Goal: Information Seeking & Learning: Learn about a topic

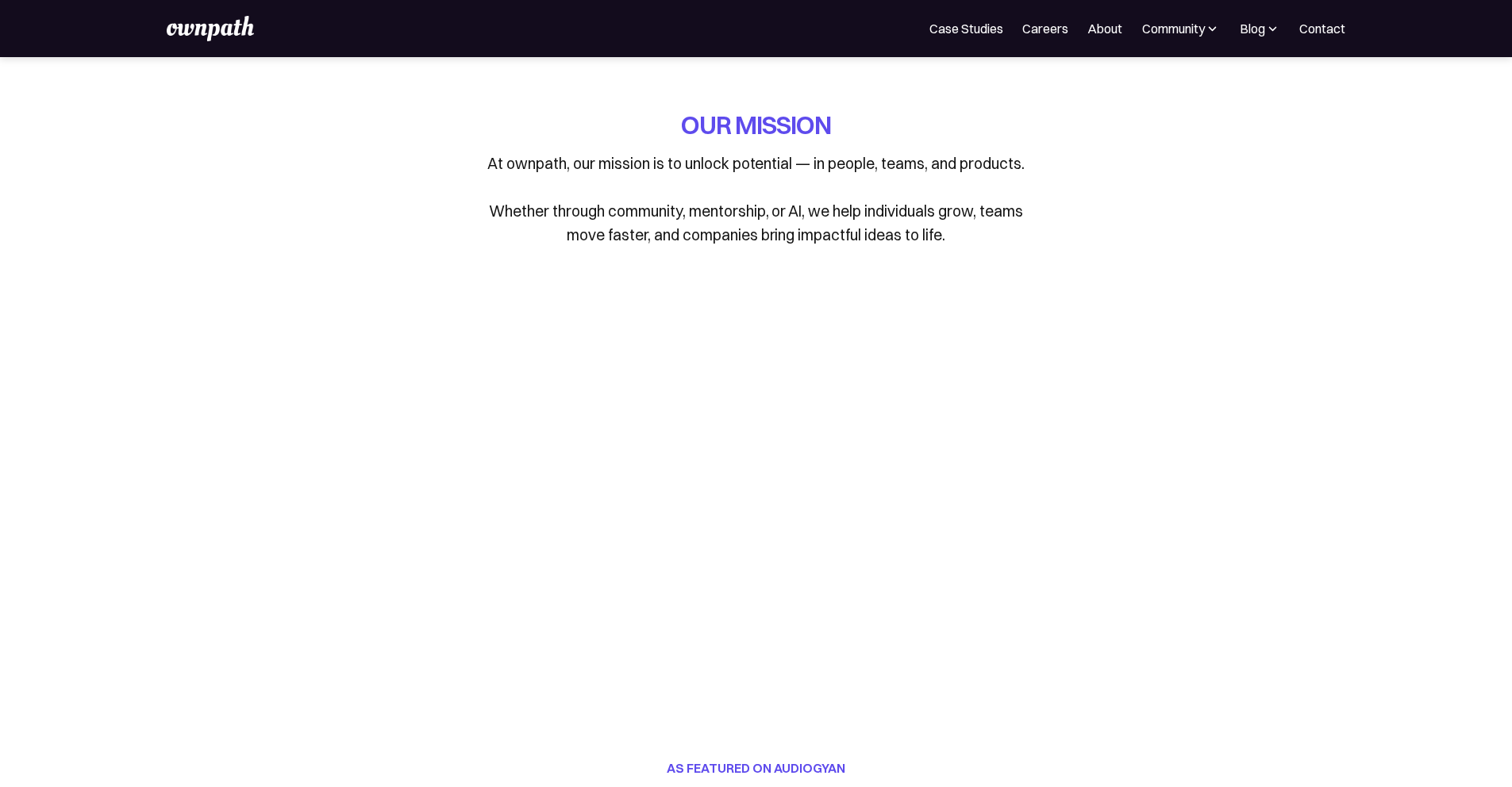
click at [802, 176] on p "At ownpath, our mission is to unlock potential — in people, teams, and products…" at bounding box center [756, 198] width 555 height 95
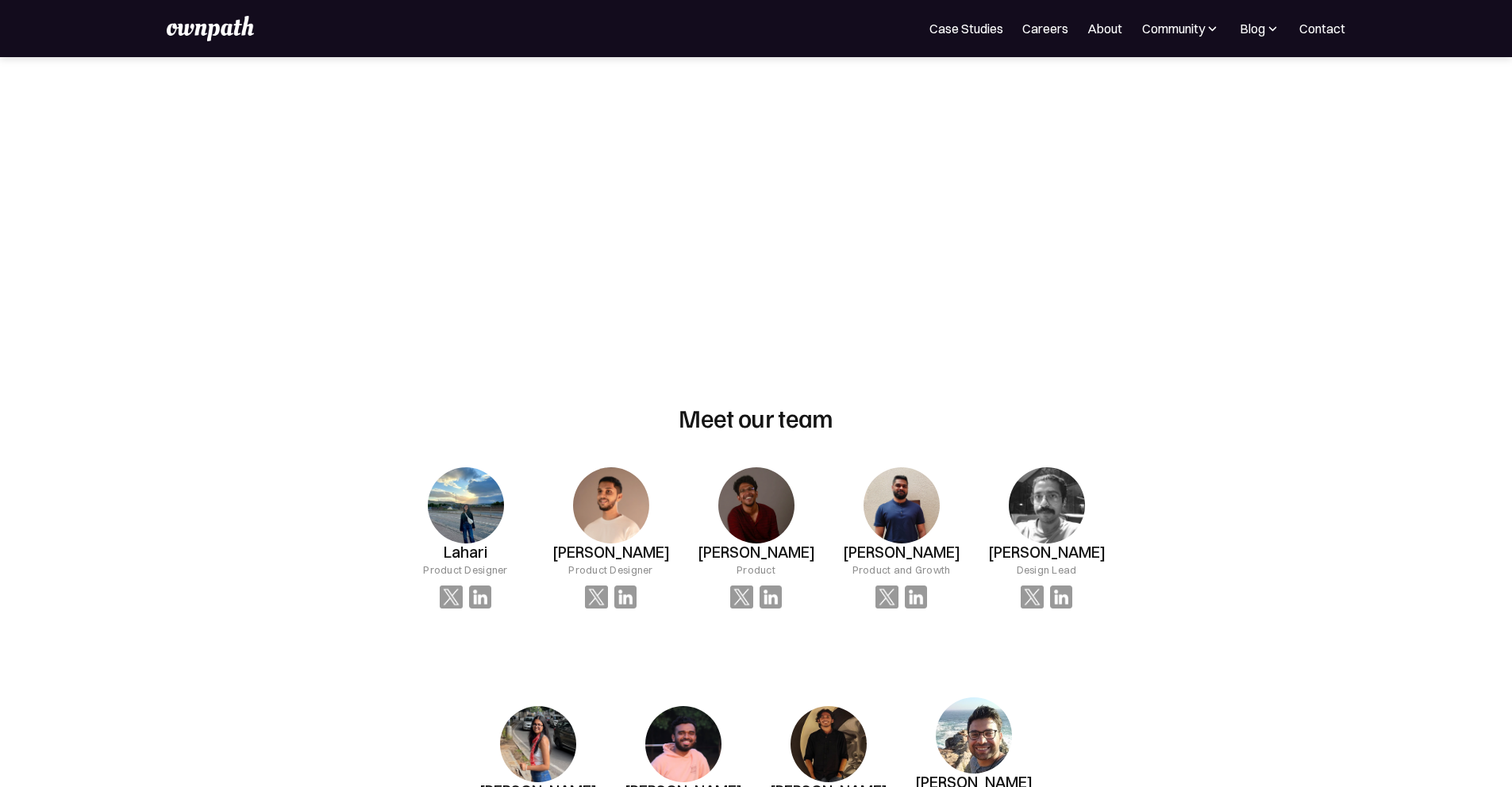
scroll to position [757, 0]
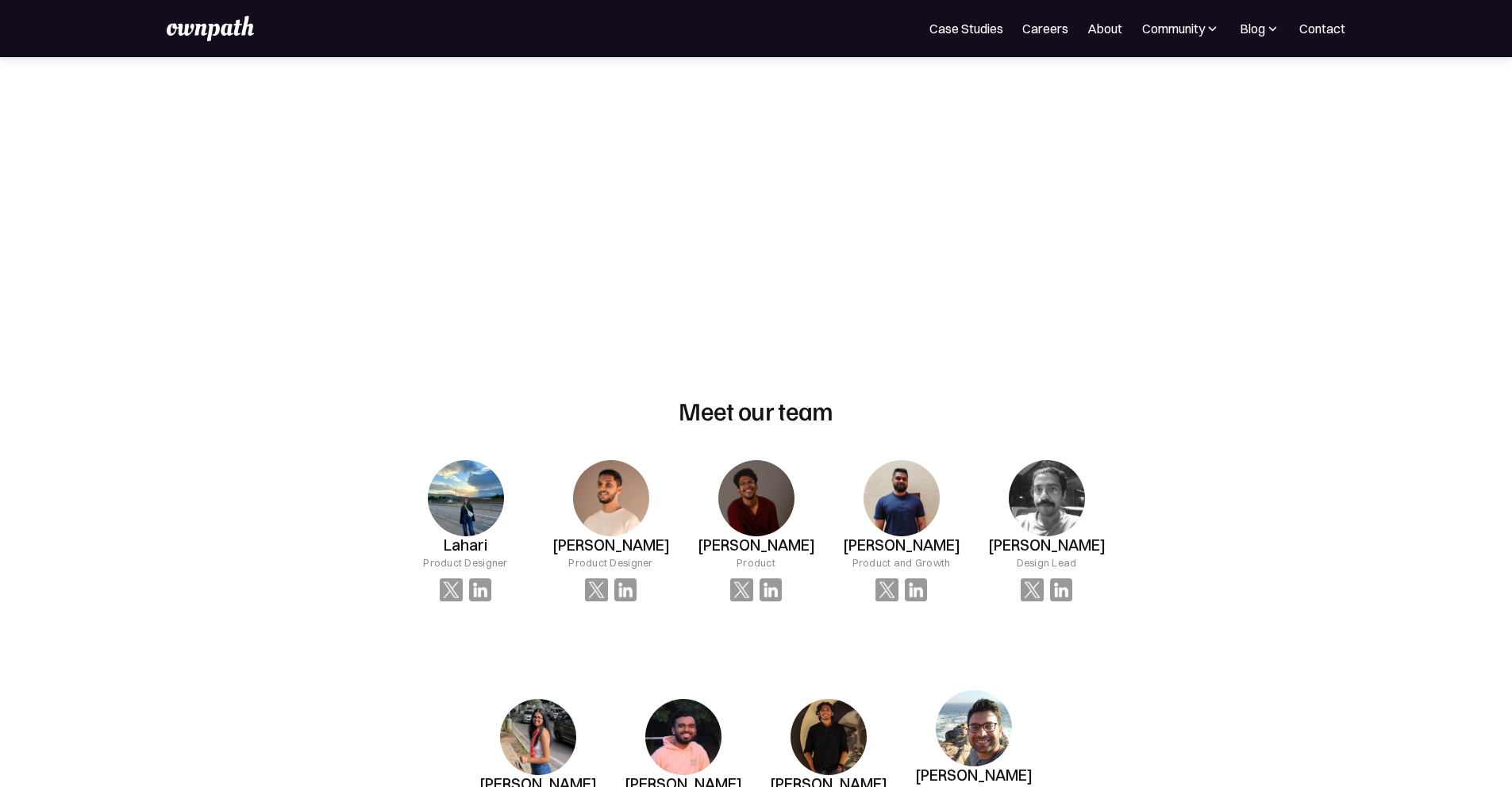
click at [1193, 250] on div "OUR MISSION At ownpath, our mission is to unlock potential — in people, teams, …" at bounding box center [756, 787] width 1512 height 2975
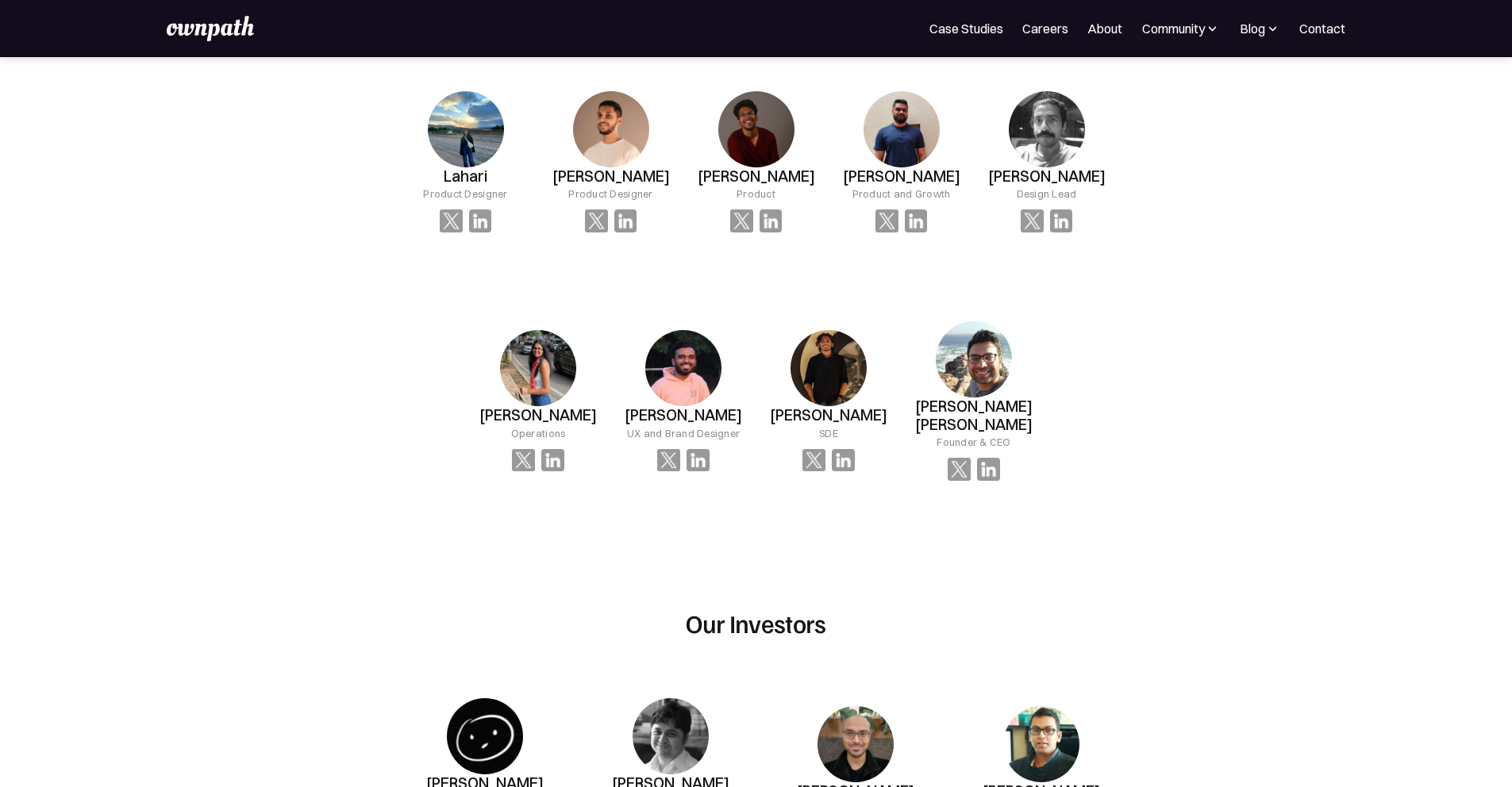
scroll to position [1131, 0]
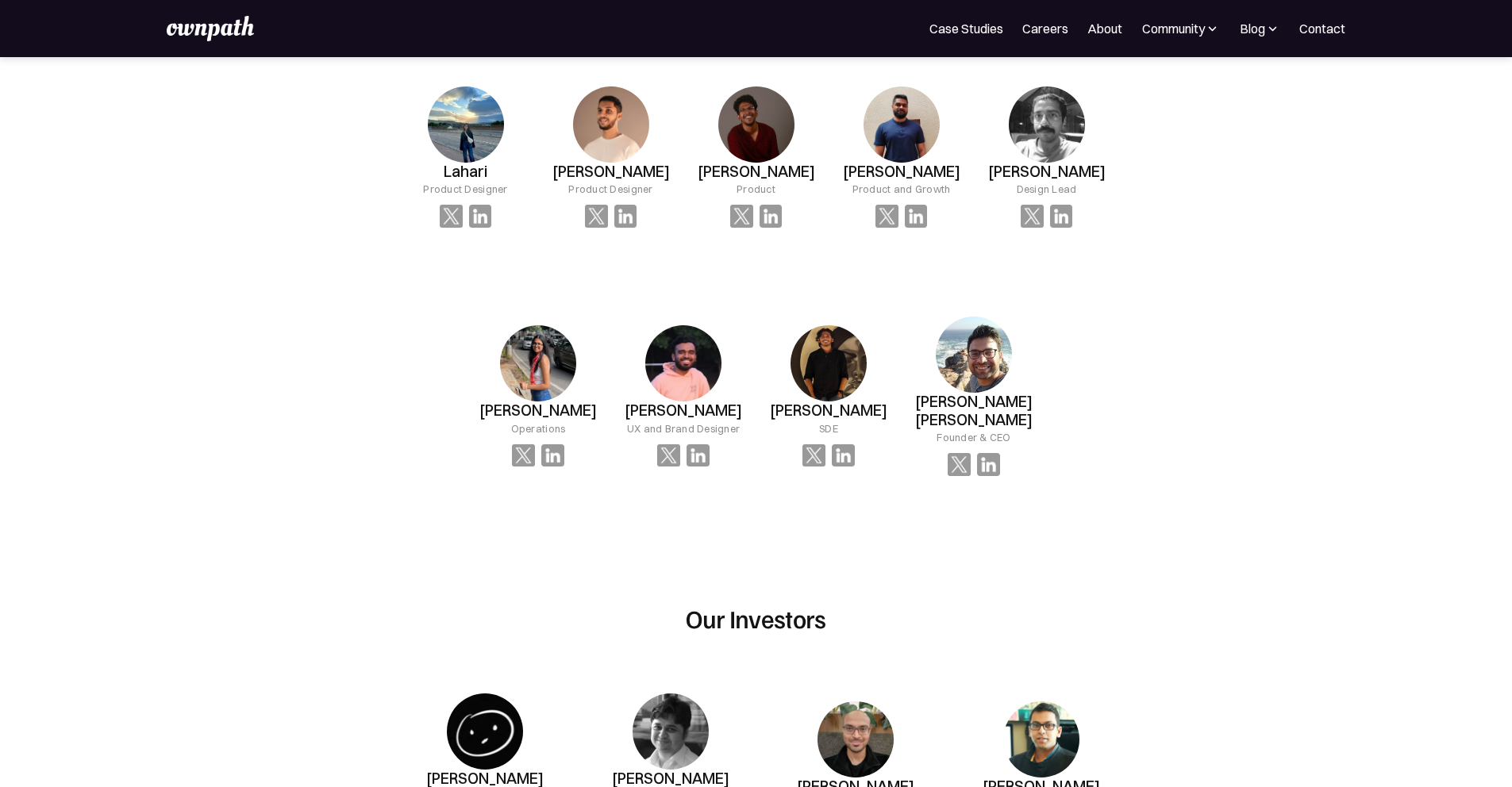
click at [816, 444] on img at bounding box center [813, 455] width 23 height 23
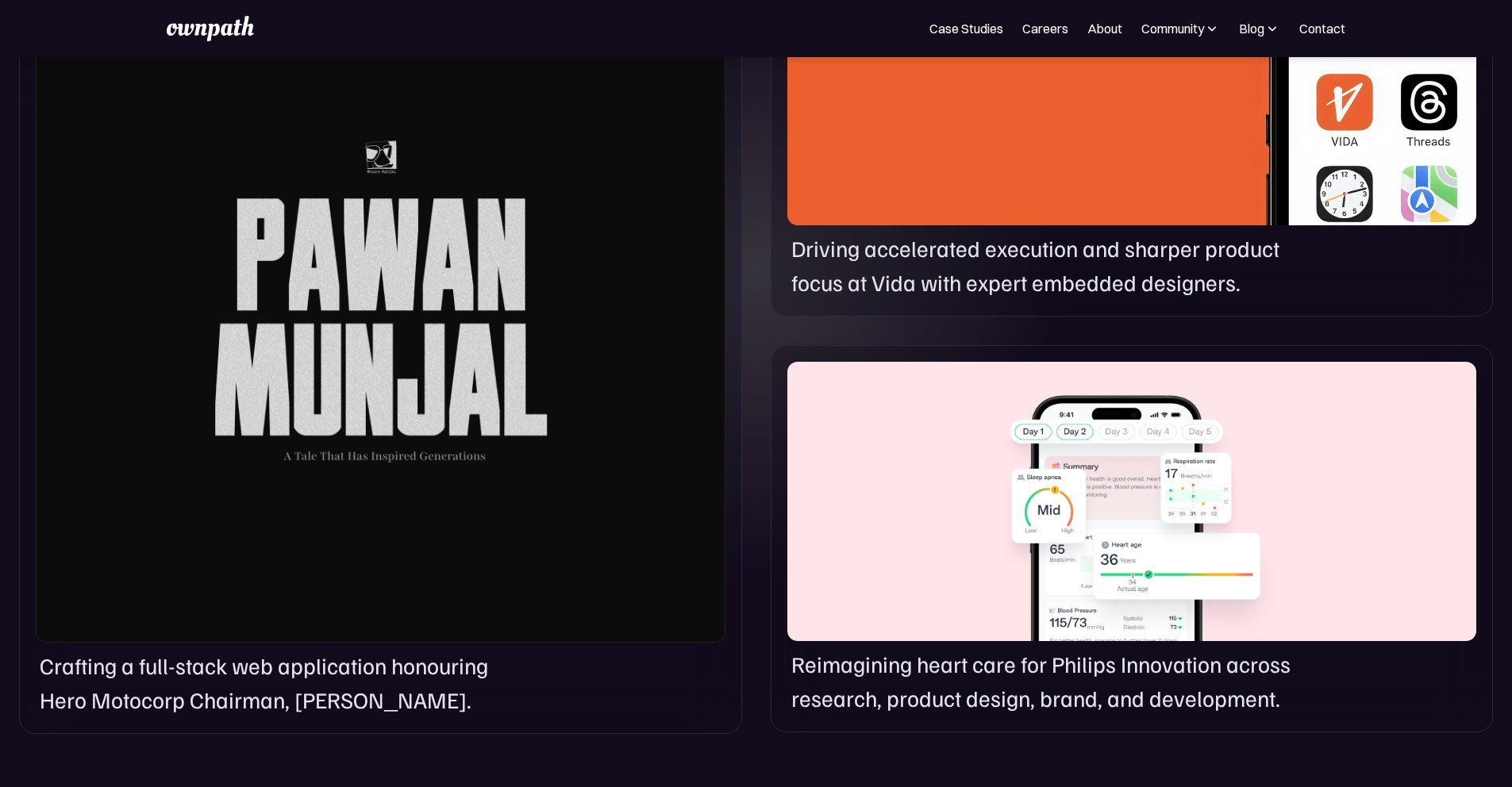
scroll to position [1139, 0]
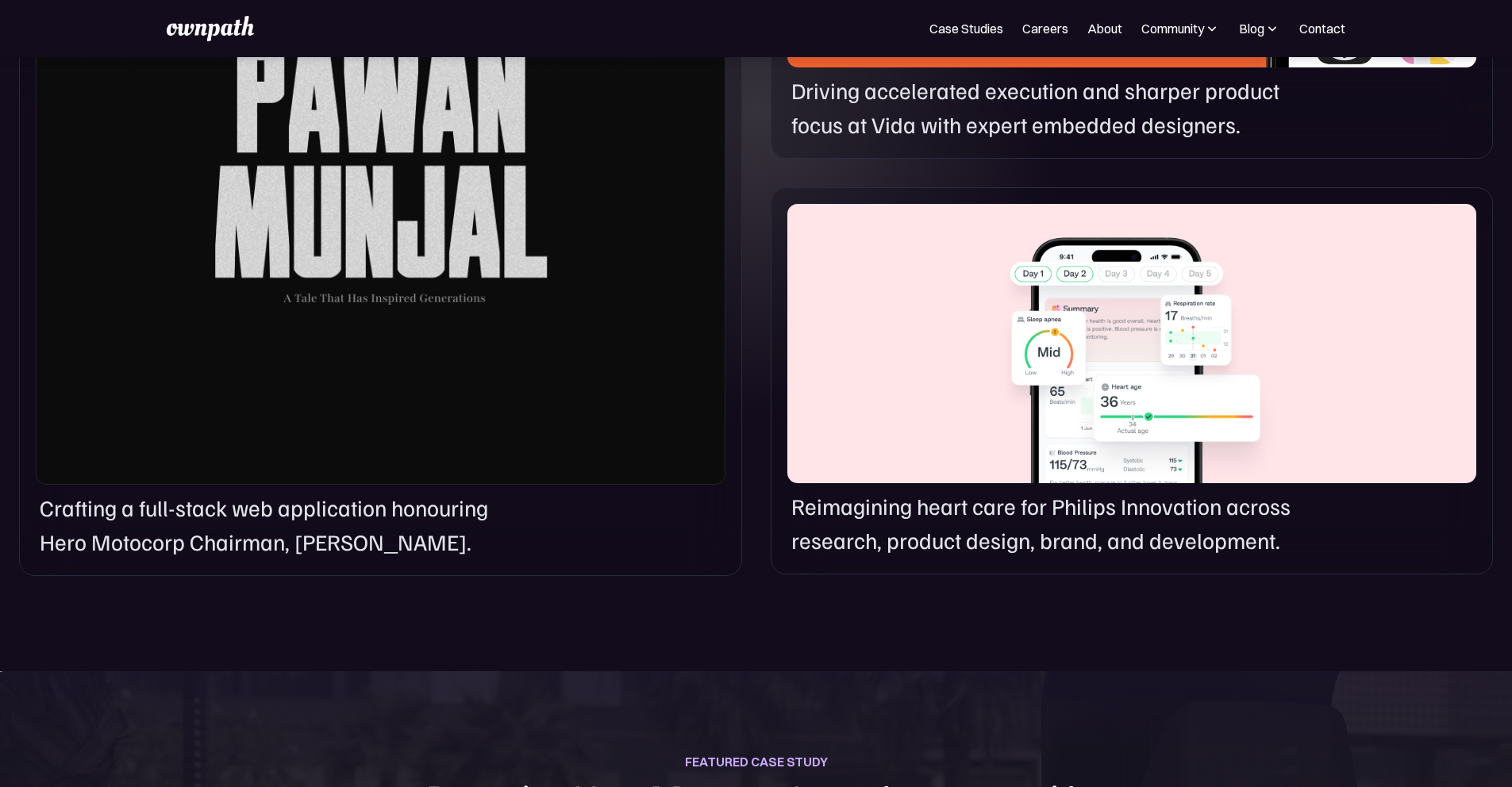
click at [1238, 35] on div "Blog" at bounding box center [1259, 28] width 41 height 19
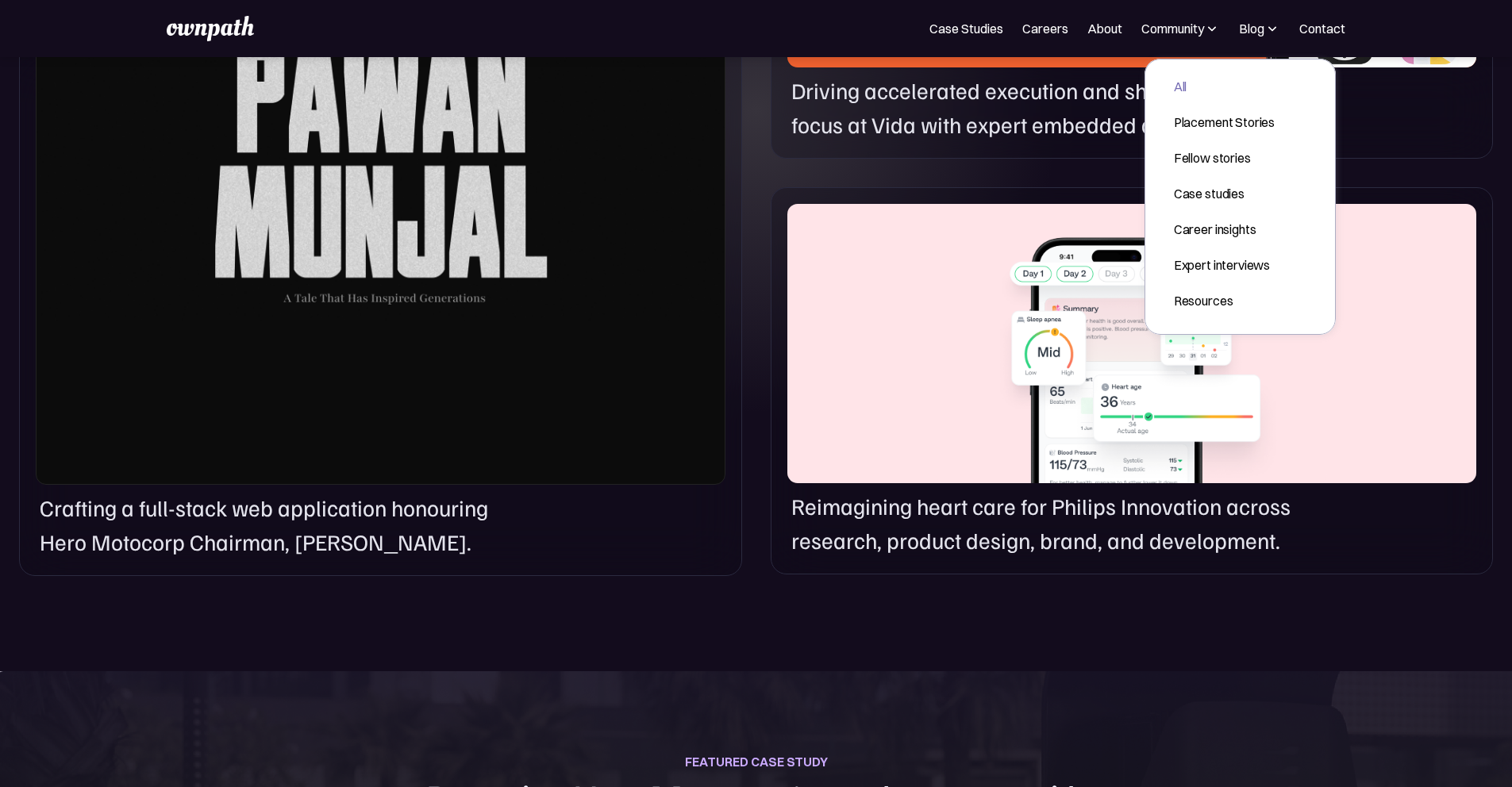
click at [1180, 87] on div "All" at bounding box center [1224, 86] width 101 height 19
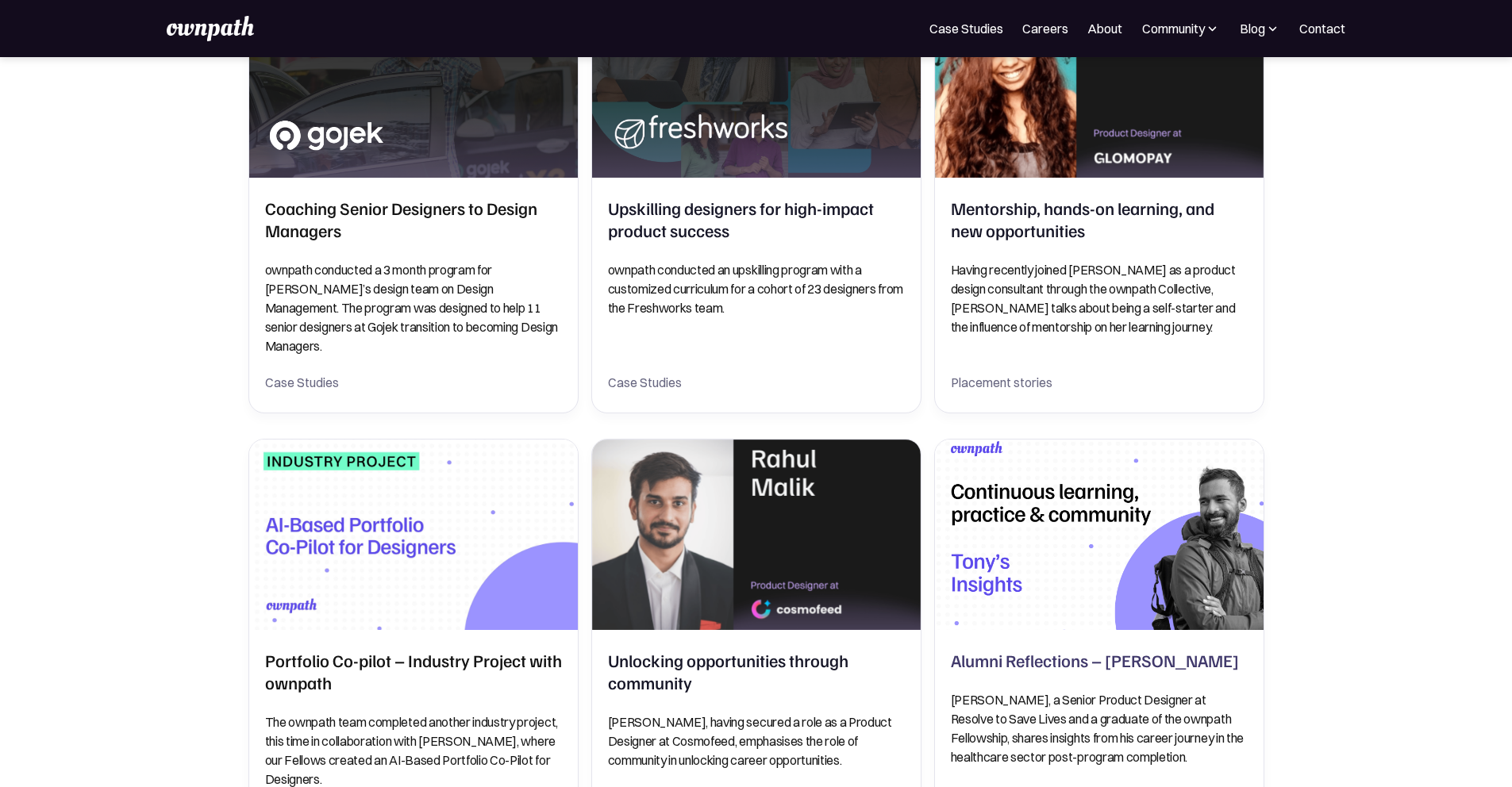
scroll to position [373, 0]
